Goal: Obtain resource: Download file/media

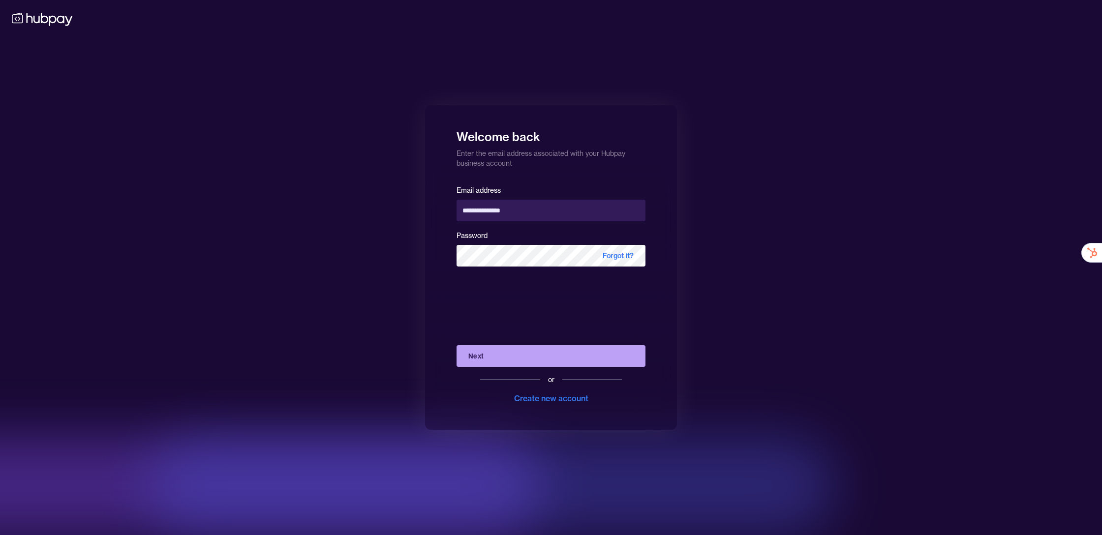
click at [500, 360] on button "Next" at bounding box center [551, 356] width 189 height 22
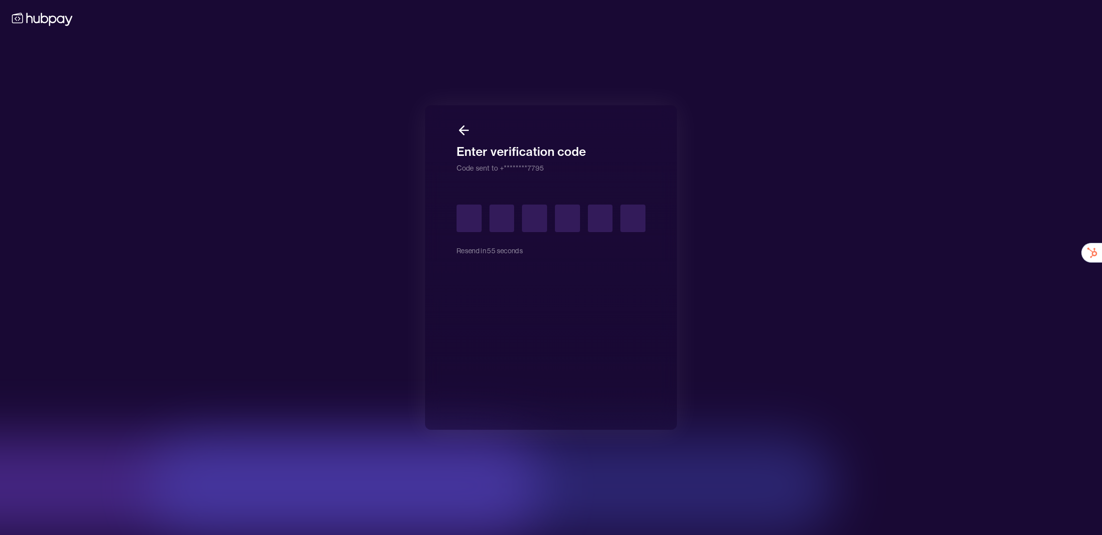
click at [467, 227] on input "text" at bounding box center [469, 219] width 25 height 28
type input "*"
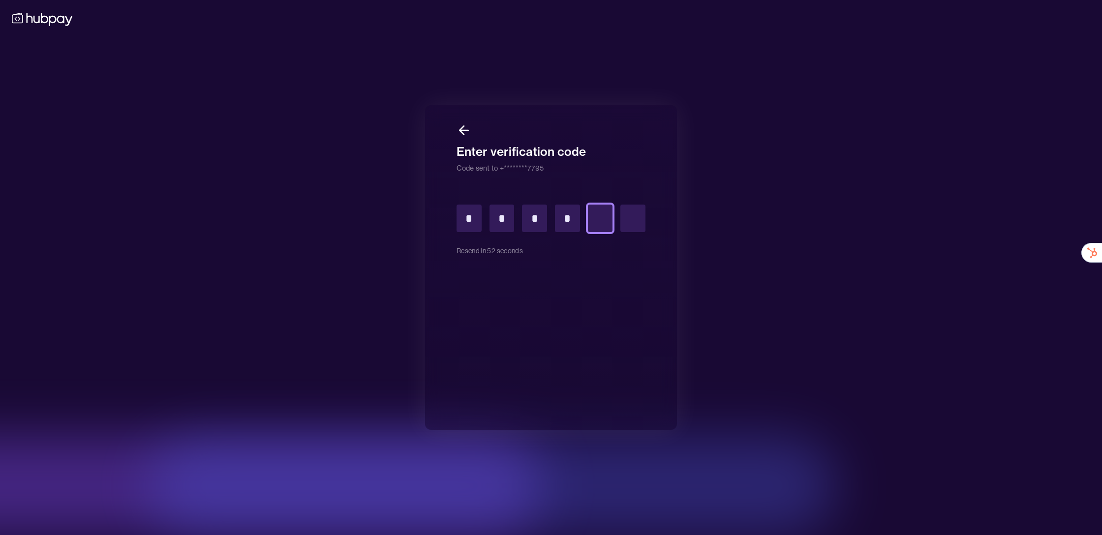
type input "*"
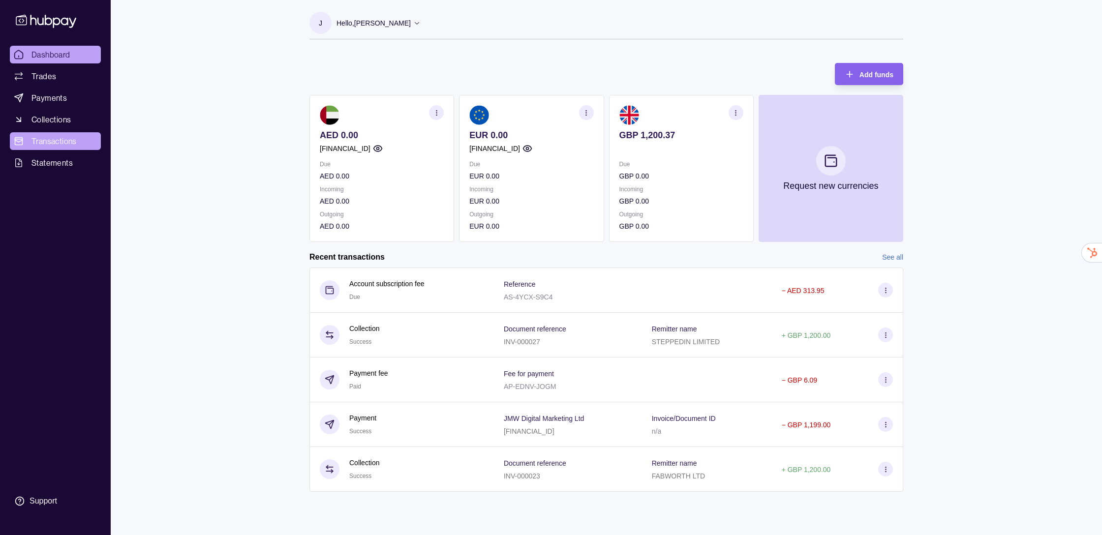
click at [64, 139] on span "Transactions" at bounding box center [53, 141] width 45 height 12
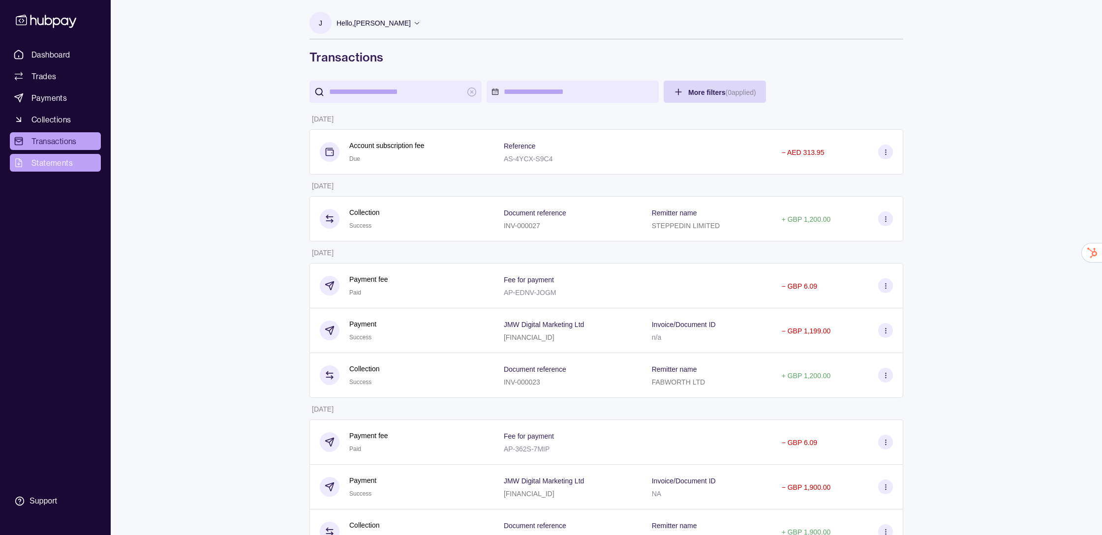
click at [65, 164] on span "Statements" at bounding box center [51, 163] width 41 height 12
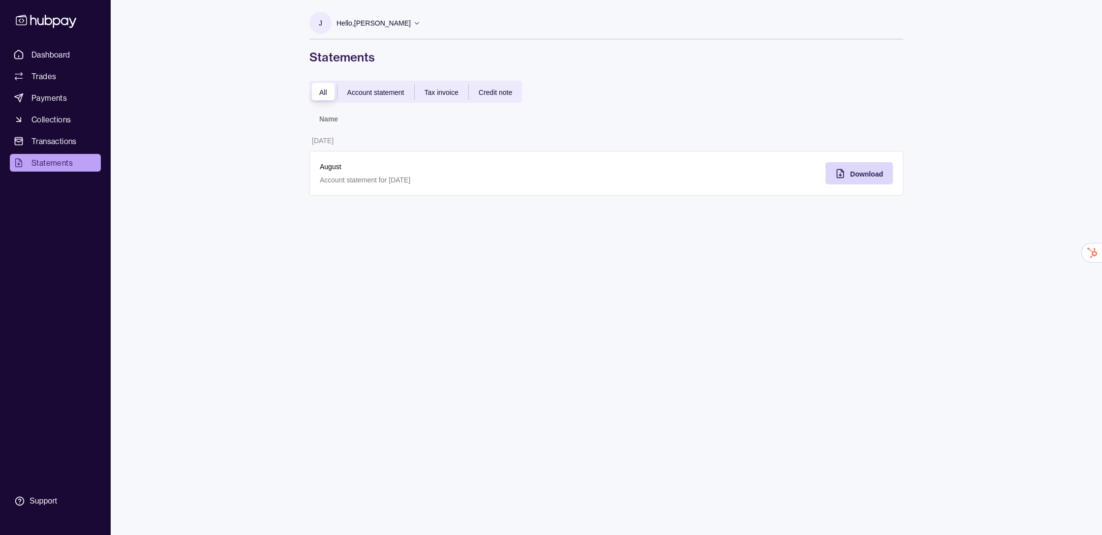
click at [363, 89] on span "Account statement" at bounding box center [375, 93] width 57 height 8
click at [431, 89] on span "Tax invoice" at bounding box center [442, 93] width 34 height 8
click at [318, 94] on div "All" at bounding box center [323, 92] width 28 height 12
click at [838, 176] on icon "button" at bounding box center [840, 174] width 10 height 10
